Goal: Information Seeking & Learning: Learn about a topic

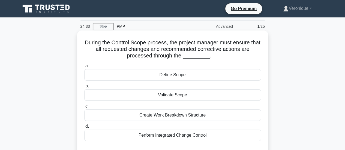
scroll to position [27, 0]
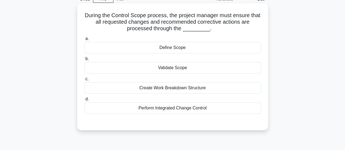
click at [172, 110] on div "Perform Integrated Change Control" at bounding box center [172, 108] width 177 height 11
click at [84, 101] on input "d. Perform Integrated Change Control" at bounding box center [84, 100] width 0 height 4
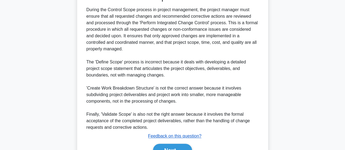
scroll to position [185, 0]
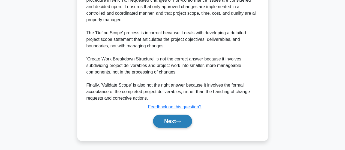
click at [168, 121] on button "Next" at bounding box center [172, 121] width 39 height 13
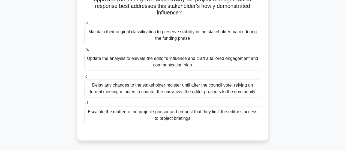
scroll to position [82, 0]
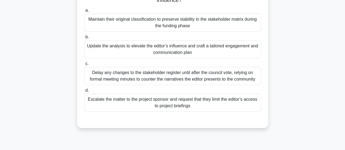
click at [165, 51] on div "Update the analysis to elevate the editor’s influence and craft a tailored enga…" at bounding box center [172, 49] width 177 height 18
click at [84, 39] on input "b. Update the analysis to elevate the editor’s influence and craft a tailored e…" at bounding box center [84, 37] width 0 height 4
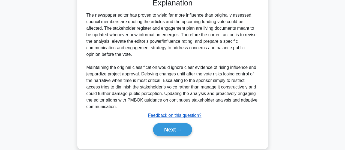
scroll to position [211, 0]
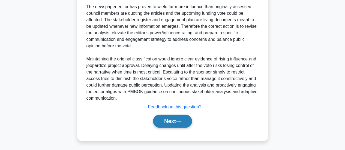
click at [165, 122] on button "Next" at bounding box center [172, 121] width 39 height 13
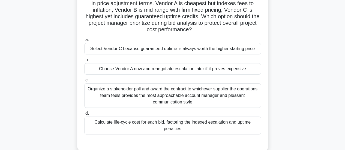
scroll to position [55, 0]
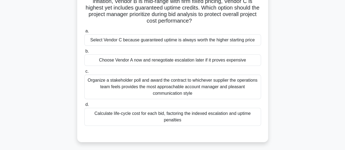
click at [167, 116] on div "Calculate life-cycle cost for each bid, factoring the indexed escalation and up…" at bounding box center [172, 117] width 177 height 18
click at [84, 107] on input "d. Calculate life-cycle cost for each bid, factoring the indexed escalation and…" at bounding box center [84, 105] width 0 height 4
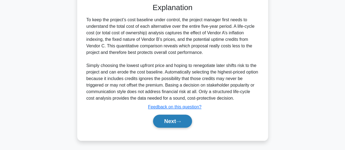
click at [178, 119] on button "Next" at bounding box center [172, 121] width 39 height 13
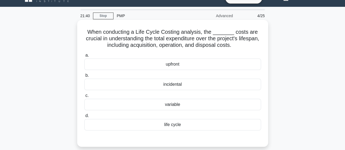
scroll to position [27, 0]
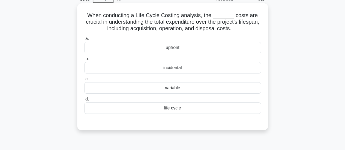
click at [165, 109] on div "life cycle" at bounding box center [172, 108] width 177 height 11
click at [84, 101] on input "d. life cycle" at bounding box center [84, 100] width 0 height 4
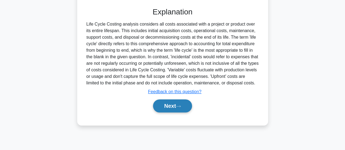
scroll to position [144, 0]
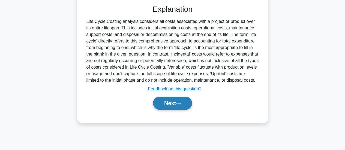
click at [162, 106] on button "Next" at bounding box center [172, 103] width 39 height 13
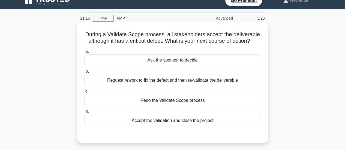
scroll to position [0, 0]
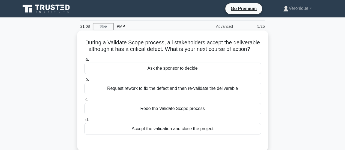
click at [166, 88] on div "Request rework to fix the defect and then re-validate the deliverable" at bounding box center [172, 88] width 177 height 11
click at [84, 82] on input "b. Request rework to fix the defect and then re-validate the deliverable" at bounding box center [84, 80] width 0 height 4
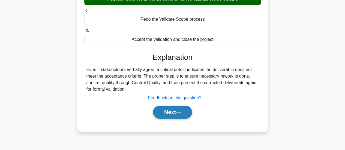
scroll to position [109, 0]
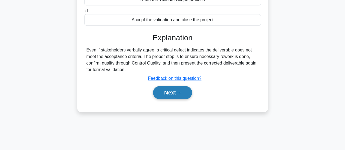
click at [170, 92] on button "Next" at bounding box center [172, 92] width 39 height 13
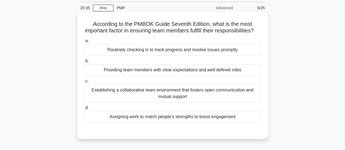
scroll to position [27, 0]
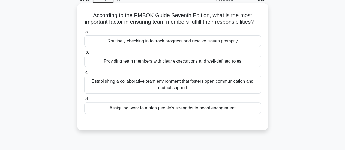
click at [161, 67] on div "Providing team members with clear expectations and well-defined roles" at bounding box center [172, 61] width 177 height 11
click at [84, 54] on input "b. Providing team members with clear expectations and well-defined roles" at bounding box center [84, 53] width 0 height 4
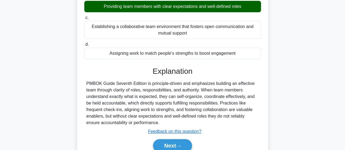
scroll to position [109, 0]
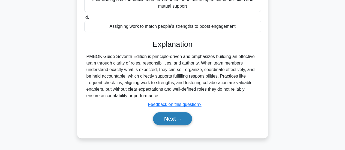
click at [174, 121] on button "Next" at bounding box center [172, 118] width 39 height 13
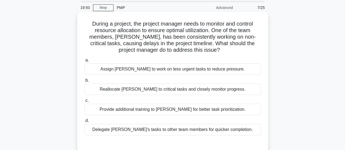
scroll to position [27, 0]
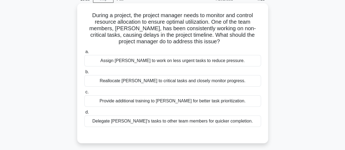
click at [176, 82] on div "Reallocate John to critical tasks and closely monitor progress." at bounding box center [172, 80] width 177 height 11
click at [84, 74] on input "b. Reallocate John to critical tasks and closely monitor progress." at bounding box center [84, 72] width 0 height 4
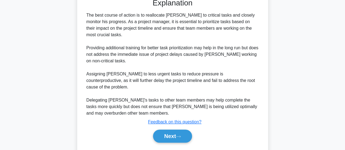
scroll to position [172, 0]
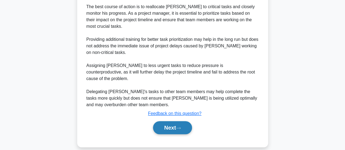
click at [168, 122] on button "Next" at bounding box center [172, 127] width 39 height 13
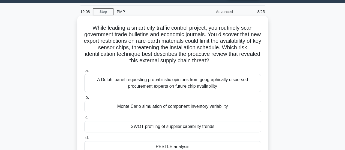
scroll to position [27, 0]
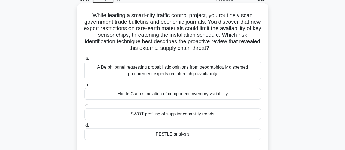
click at [173, 135] on div "PESTLE analysis" at bounding box center [172, 134] width 177 height 11
click at [84, 127] on input "d. PESTLE analysis" at bounding box center [84, 126] width 0 height 4
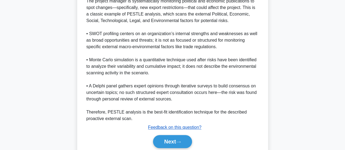
scroll to position [211, 0]
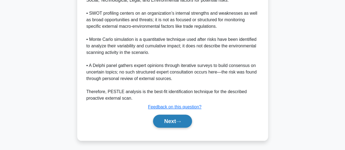
click at [178, 125] on button "Next" at bounding box center [172, 121] width 39 height 13
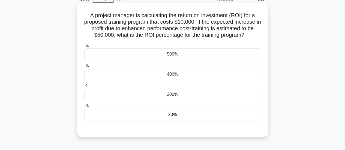
scroll to position [0, 0]
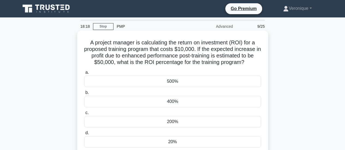
click at [172, 81] on div "500%" at bounding box center [172, 81] width 177 height 11
click at [84, 74] on input "a. 500%" at bounding box center [84, 73] width 0 height 4
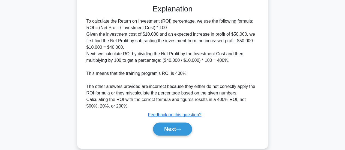
scroll to position [160, 0]
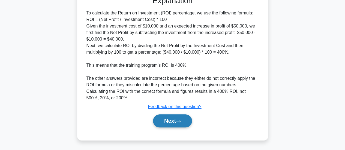
click at [170, 123] on button "Next" at bounding box center [172, 121] width 39 height 13
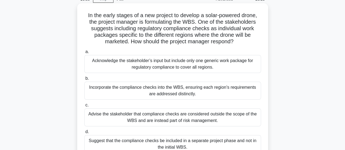
scroll to position [55, 0]
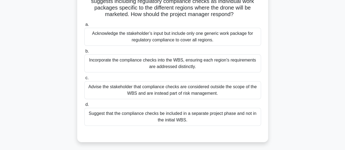
click at [197, 91] on div "Advise the stakeholder that compliance checks are considered outside the scope …" at bounding box center [172, 90] width 177 height 18
click at [84, 80] on input "c. Advise the stakeholder that compliance checks are considered outside the sco…" at bounding box center [84, 78] width 0 height 4
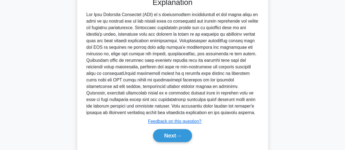
scroll to position [206, 0]
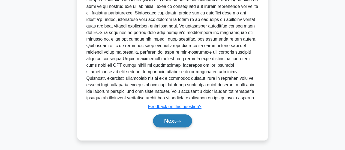
click at [176, 119] on button "Next" at bounding box center [172, 121] width 39 height 13
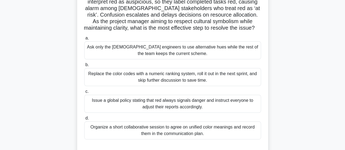
scroll to position [62, 0]
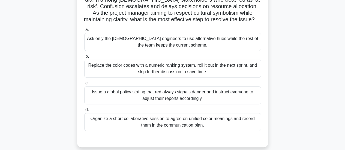
click at [179, 126] on div "Organize a short collaborative session to agree on unified color meanings and r…" at bounding box center [172, 122] width 177 height 18
click at [84, 112] on input "d. Organize a short collaborative session to agree on unified color meanings an…" at bounding box center [84, 110] width 0 height 4
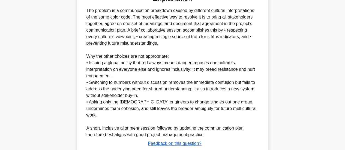
scroll to position [226, 0]
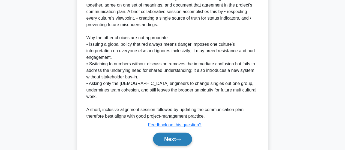
click at [175, 133] on button "Next" at bounding box center [172, 139] width 39 height 13
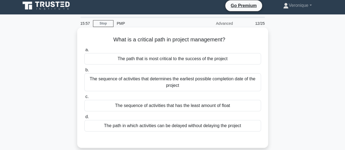
scroll to position [0, 0]
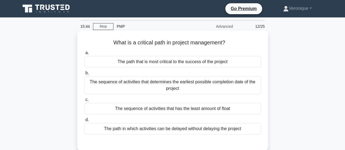
click at [176, 87] on div "The sequence of activities that determines the earliest possible completion dat…" at bounding box center [172, 85] width 177 height 18
click at [84, 75] on input "b. The sequence of activities that determines the earliest possible completion …" at bounding box center [84, 73] width 0 height 4
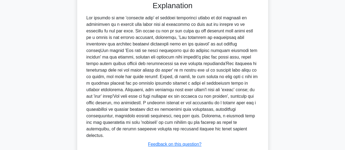
scroll to position [172, 0]
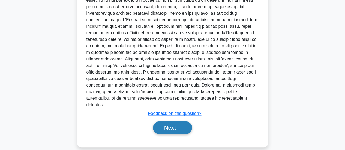
click at [179, 121] on button "Next" at bounding box center [172, 127] width 39 height 13
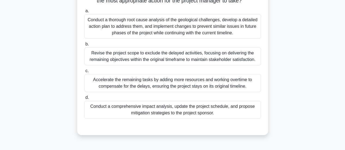
scroll to position [90, 0]
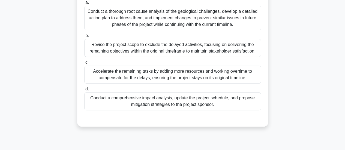
click at [174, 106] on div "Conduct a comprehensive impact analysis, update the project schedule, and propo…" at bounding box center [172, 101] width 177 height 18
click at [84, 91] on input "d. Conduct a comprehensive impact analysis, update the project schedule, and pr…" at bounding box center [84, 90] width 0 height 4
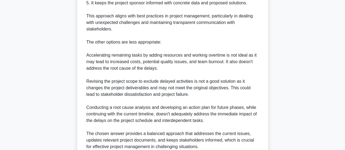
scroll to position [308, 0]
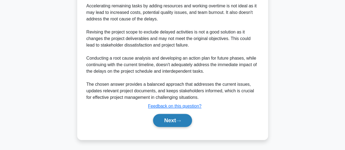
click at [182, 119] on button "Next" at bounding box center [172, 120] width 39 height 13
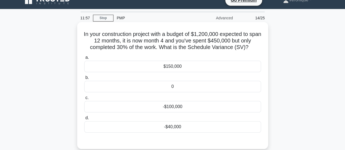
scroll to position [0, 0]
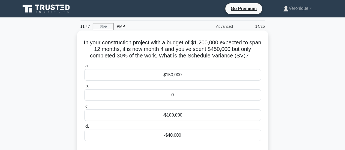
click at [152, 76] on div "$150,000" at bounding box center [172, 74] width 177 height 11
click at [84, 68] on input "a. $150,000" at bounding box center [84, 66] width 0 height 4
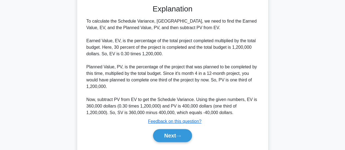
scroll to position [160, 0]
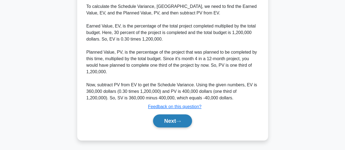
click at [169, 125] on button "Next" at bounding box center [172, 121] width 39 height 13
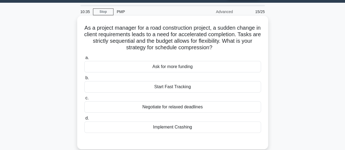
scroll to position [27, 0]
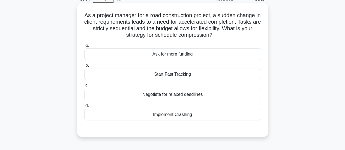
click at [163, 116] on div "Implement Crashing" at bounding box center [172, 114] width 177 height 11
click at [84, 108] on input "d. Implement Crashing" at bounding box center [84, 106] width 0 height 4
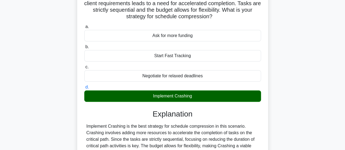
scroll to position [55, 0]
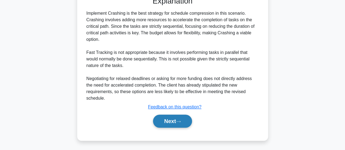
click at [172, 120] on button "Next" at bounding box center [172, 121] width 39 height 13
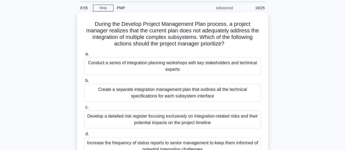
scroll to position [27, 0]
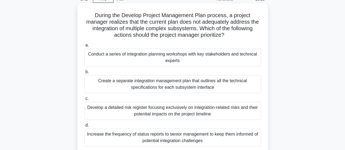
click at [177, 59] on div "Conduct a series of integration planning workshops with key stakeholders and te…" at bounding box center [172, 58] width 177 height 18
click at [151, 58] on div "Conduct a series of integration planning workshops with key stakeholders and te…" at bounding box center [172, 58] width 177 height 18
click at [112, 58] on div "Conduct a series of integration planning workshops with key stakeholders and te…" at bounding box center [172, 58] width 177 height 18
click at [84, 47] on input "a. Conduct a series of integration planning workshops with key stakeholders and…" at bounding box center [84, 46] width 0 height 4
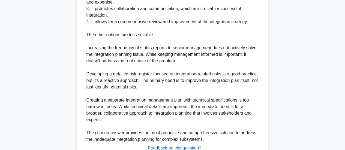
scroll to position [273, 0]
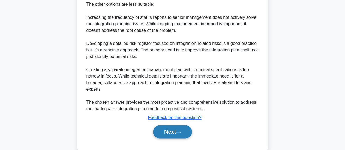
click at [172, 129] on button "Next" at bounding box center [172, 131] width 39 height 13
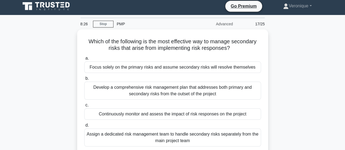
scroll to position [0, 0]
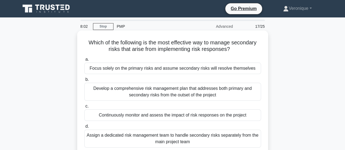
click at [155, 115] on div "Continuously monitor and assess the impact of risk responses on the project" at bounding box center [172, 115] width 177 height 11
click at [84, 108] on input "c. Continuously monitor and assess the impact of risk responses on the project" at bounding box center [84, 107] width 0 height 4
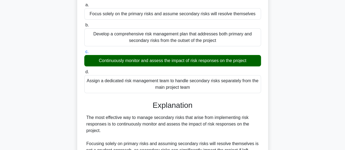
scroll to position [82, 0]
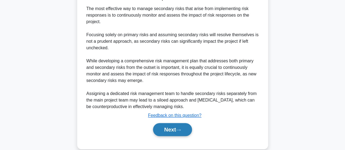
click at [177, 130] on button "Next" at bounding box center [172, 129] width 39 height 13
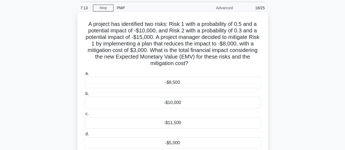
scroll to position [27, 0]
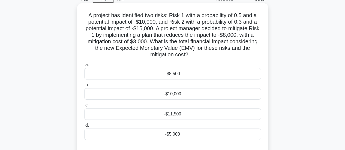
click at [163, 94] on div "-$10,000" at bounding box center [172, 93] width 177 height 11
click at [84, 87] on input "b. -$10,000" at bounding box center [84, 85] width 0 height 4
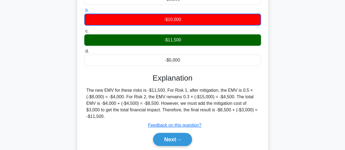
scroll to position [109, 0]
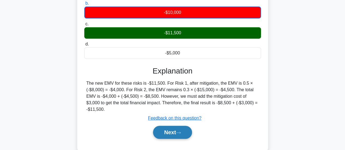
click at [171, 134] on button "Next" at bounding box center [172, 132] width 39 height 13
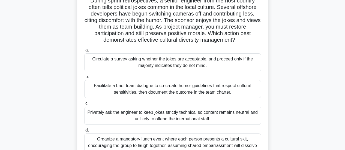
scroll to position [55, 0]
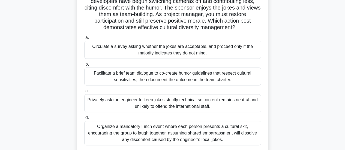
click at [163, 79] on div "Facilitate a brief team dialogue to co-create humor guidelines that respect cul…" at bounding box center [172, 77] width 177 height 18
click at [84, 66] on input "b. Facilitate a brief team dialogue to co-create humor guidelines that respect …" at bounding box center [84, 65] width 0 height 4
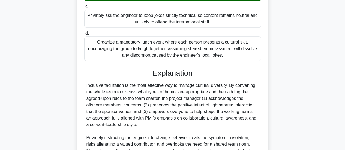
scroll to position [191, 0]
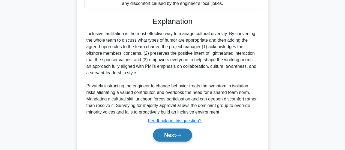
drag, startPoint x: 179, startPoint y: 134, endPoint x: 178, endPoint y: 131, distance: 2.8
click at [178, 134] on button "Next" at bounding box center [172, 135] width 39 height 13
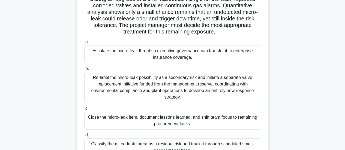
scroll to position [35, 0]
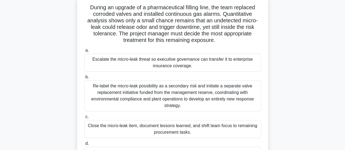
click at [169, 66] on div "Escalate the micro-leak threat so executive governance can transfer it to enter…" at bounding box center [172, 63] width 177 height 18
click at [84, 52] on input "a. Escalate the micro-leak threat so executive governance can transfer it to en…" at bounding box center [84, 51] width 0 height 4
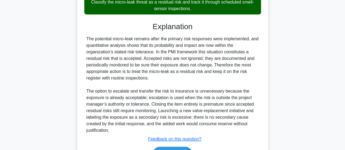
scroll to position [199, 0]
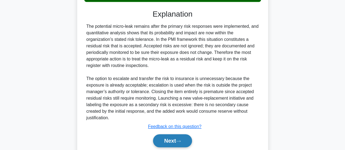
click at [169, 139] on button "Next" at bounding box center [172, 140] width 39 height 13
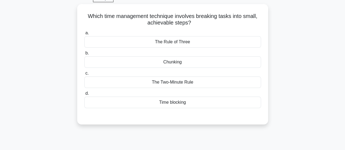
scroll to position [0, 0]
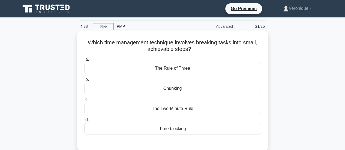
click at [176, 89] on div "Chunking" at bounding box center [172, 88] width 177 height 11
click at [154, 92] on div "Chunking" at bounding box center [172, 88] width 177 height 11
click at [84, 82] on input "b. Chunking" at bounding box center [84, 80] width 0 height 4
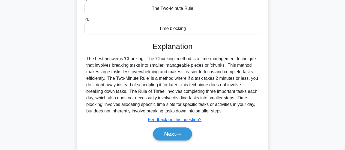
scroll to position [109, 0]
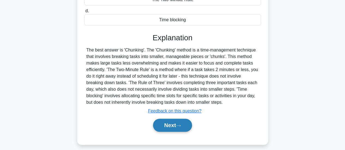
click at [172, 127] on button "Next" at bounding box center [172, 125] width 39 height 13
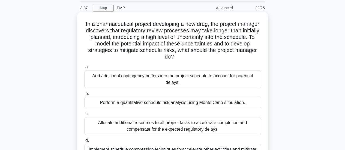
scroll to position [27, 0]
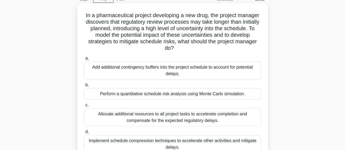
click at [172, 72] on div "Add additional contingency buffers into the project schedule to account for pot…" at bounding box center [172, 71] width 177 height 18
click at [84, 60] on input "a. Add additional contingency buffers into the project schedule to account for …" at bounding box center [84, 59] width 0 height 4
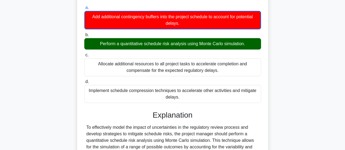
scroll to position [109, 0]
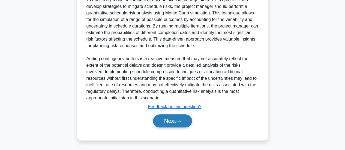
click at [167, 122] on button "Next" at bounding box center [172, 121] width 39 height 13
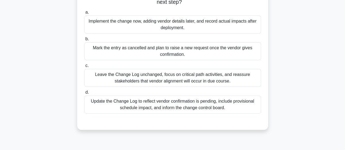
scroll to position [90, 0]
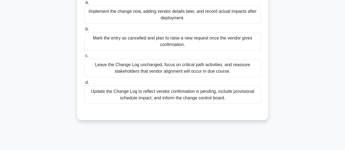
click at [173, 98] on div "Update the Change Log to reflect vendor confirmation is pending, include provis…" at bounding box center [172, 95] width 177 height 18
click at [84, 85] on input "d. Update the Change Log to reflect vendor confirmation is pending, include pro…" at bounding box center [84, 83] width 0 height 4
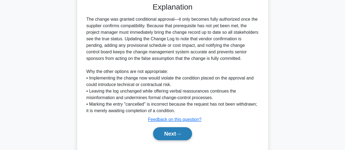
click at [173, 136] on button "Next" at bounding box center [172, 133] width 39 height 13
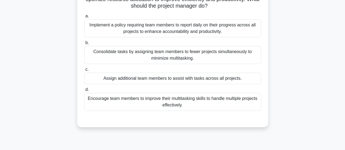
scroll to position [35, 0]
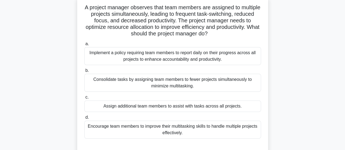
click at [167, 83] on div "Consolidate tasks by assigning team members to fewer projects simultaneously to…" at bounding box center [172, 83] width 177 height 18
click at [84, 73] on input "b. Consolidate tasks by assigning team members to fewer projects simultaneously…" at bounding box center [84, 71] width 0 height 4
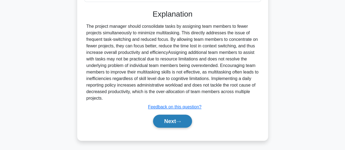
click at [170, 123] on button "Next" at bounding box center [172, 121] width 39 height 13
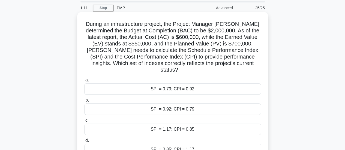
scroll to position [27, 0]
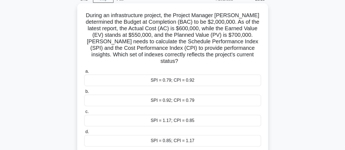
click at [186, 77] on div "SPI = 0.79; CPI = 0.92" at bounding box center [172, 80] width 177 height 11
click at [84, 73] on input "a. SPI = 0.79; CPI = 0.92" at bounding box center [84, 72] width 0 height 4
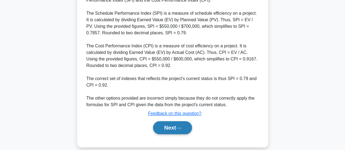
click at [172, 121] on button "Next" at bounding box center [172, 127] width 39 height 13
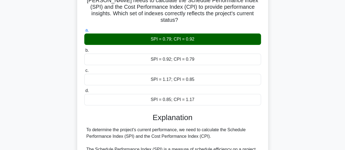
scroll to position [46, 0]
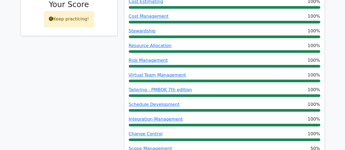
scroll to position [355, 0]
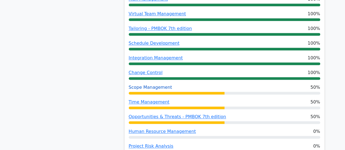
click at [157, 85] on link "Scope Management" at bounding box center [150, 87] width 43 height 5
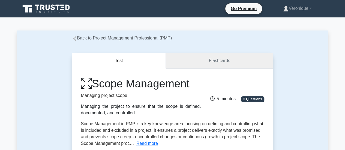
click at [225, 57] on link "Flashcards" at bounding box center [219, 61] width 107 height 16
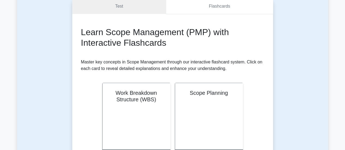
scroll to position [82, 0]
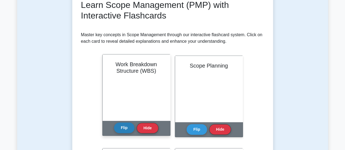
click at [120, 128] on button "Flip" at bounding box center [124, 128] width 20 height 11
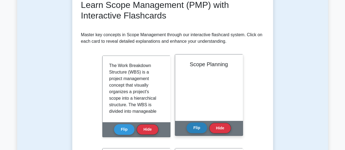
click at [194, 129] on button "Flip" at bounding box center [197, 128] width 20 height 11
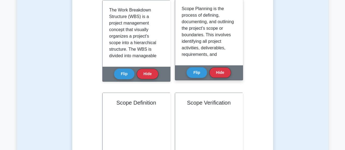
scroll to position [164, 0]
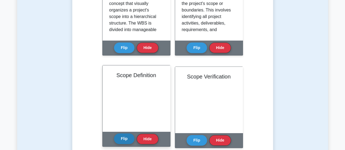
click at [122, 139] on button "Flip" at bounding box center [124, 139] width 20 height 11
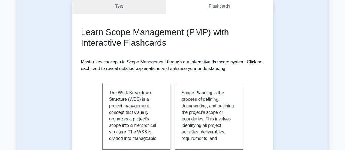
scroll to position [0, 0]
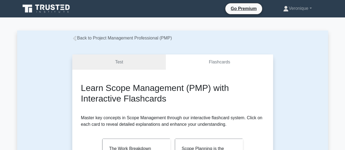
click at [91, 40] on link "Back to Project Management Professional (PMP)" at bounding box center [122, 38] width 100 height 5
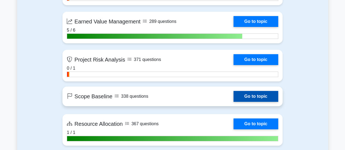
scroll to position [1036, 0]
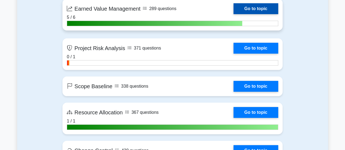
click at [266, 10] on link "Go to topic" at bounding box center [255, 8] width 45 height 11
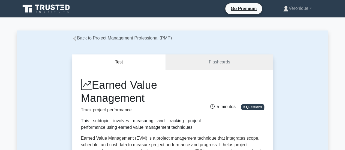
click at [82, 39] on link "Back to Project Management Professional (PMP)" at bounding box center [122, 38] width 100 height 5
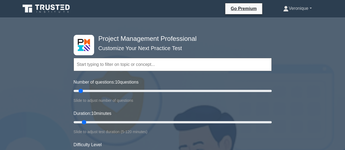
click at [295, 10] on link "Veronique" at bounding box center [297, 8] width 55 height 11
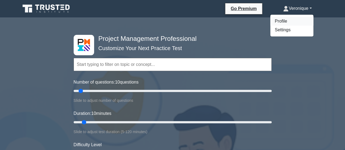
click at [277, 17] on link "Profile" at bounding box center [291, 21] width 43 height 9
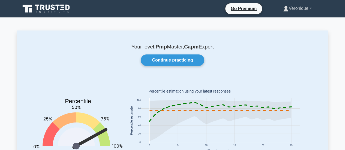
click at [297, 8] on link "Veronique" at bounding box center [297, 8] width 55 height 11
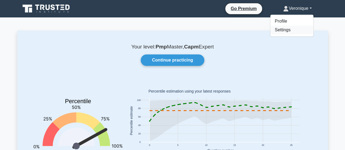
click at [280, 29] on link "Settings" at bounding box center [291, 30] width 43 height 9
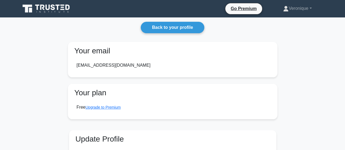
click at [54, 10] on icon at bounding box center [53, 7] width 4 height 6
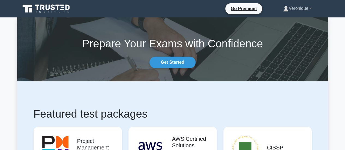
click at [310, 8] on link "Veronique" at bounding box center [297, 8] width 55 height 11
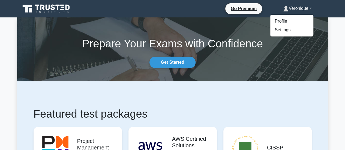
click at [153, 5] on div "Go Premium Veronique Profile Settings Profile Settings Go Premium Veronique Pro…" at bounding box center [201, 8] width 248 height 11
